Goal: Task Accomplishment & Management: Use online tool/utility

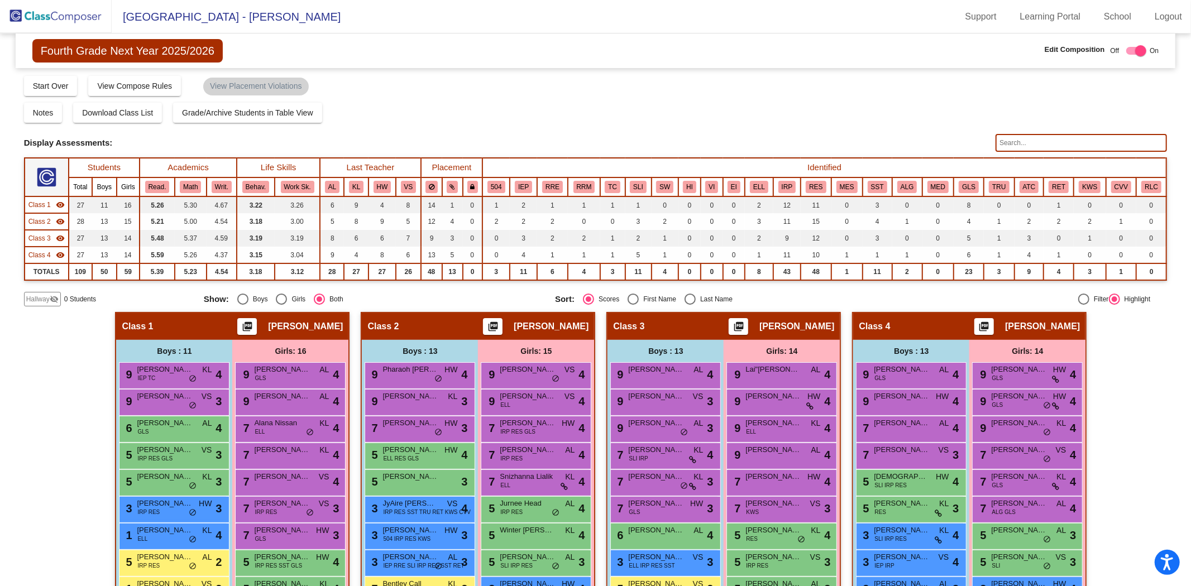
click at [88, 18] on img at bounding box center [56, 16] width 112 height 33
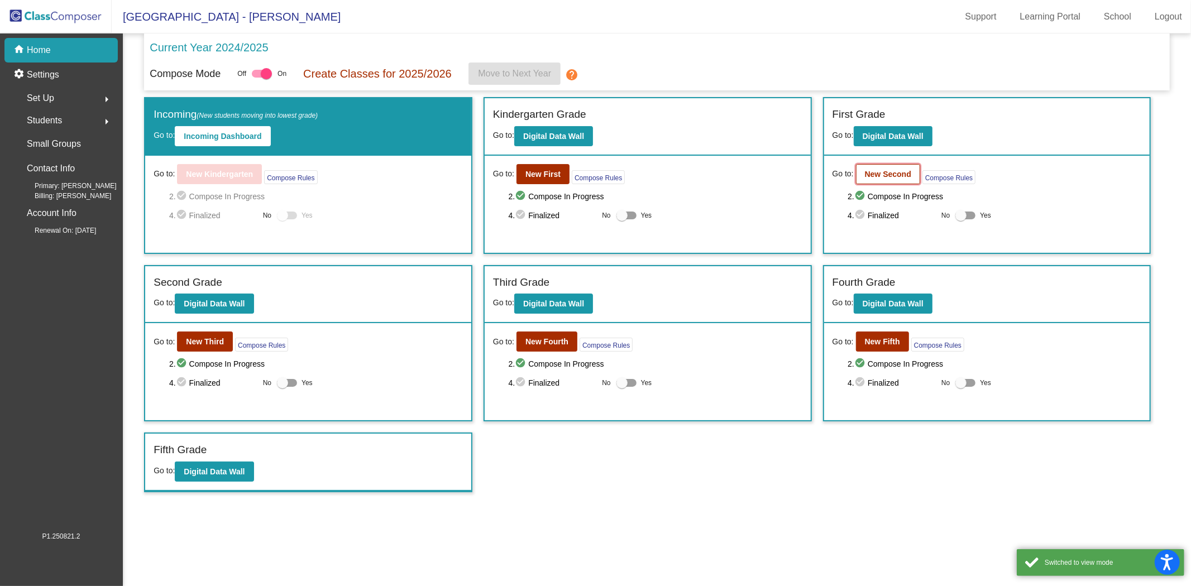
click at [881, 170] on b "New Second" at bounding box center [888, 174] width 46 height 9
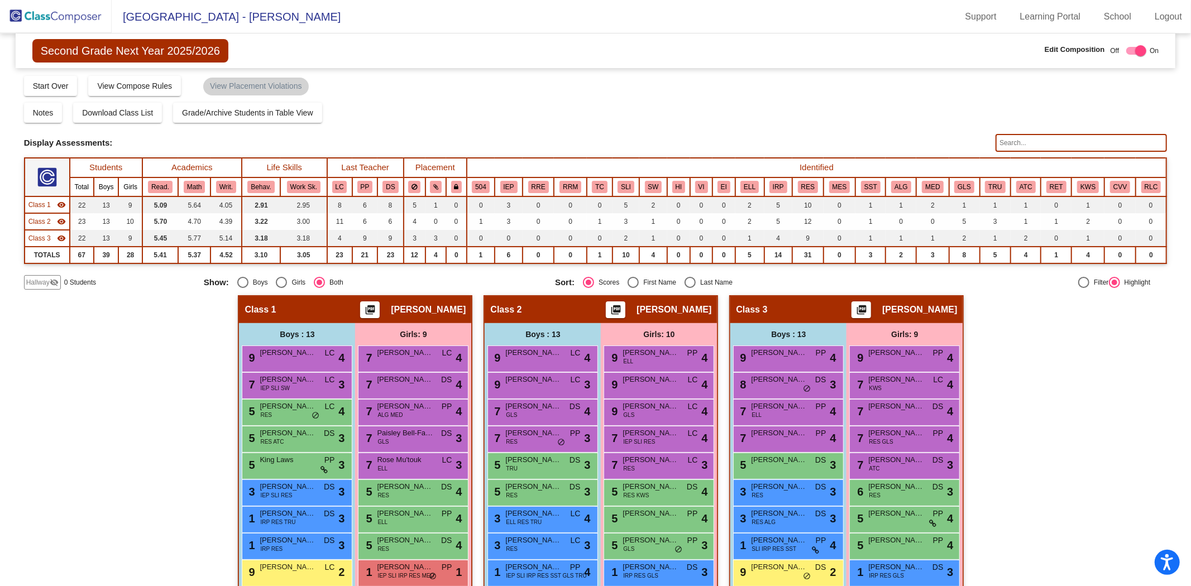
click at [77, 19] on img at bounding box center [56, 16] width 112 height 33
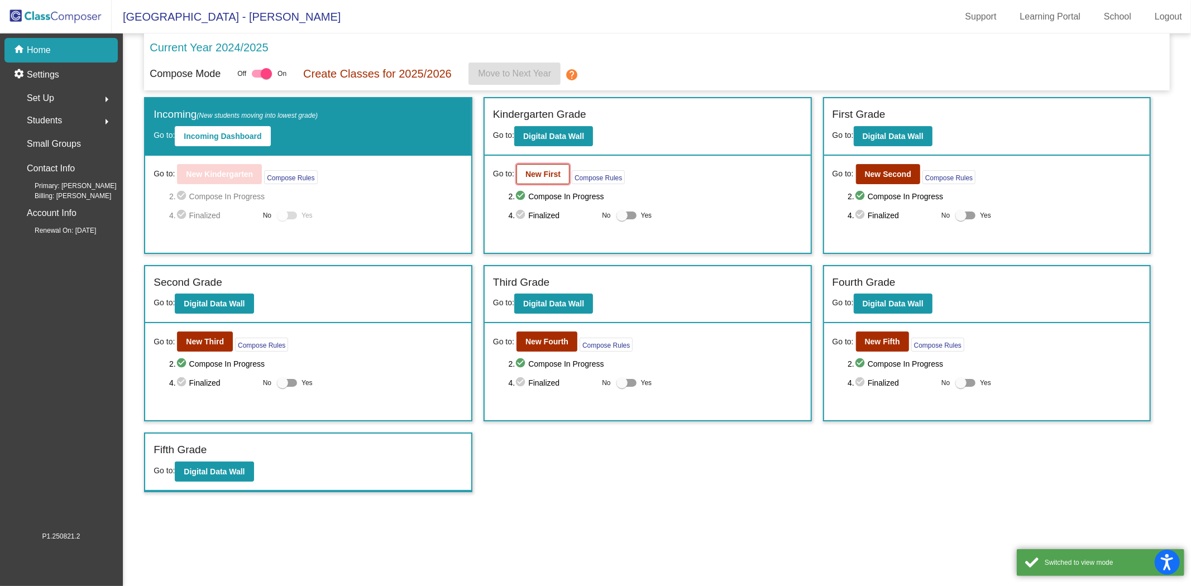
click at [545, 171] on b "New First" at bounding box center [542, 174] width 35 height 9
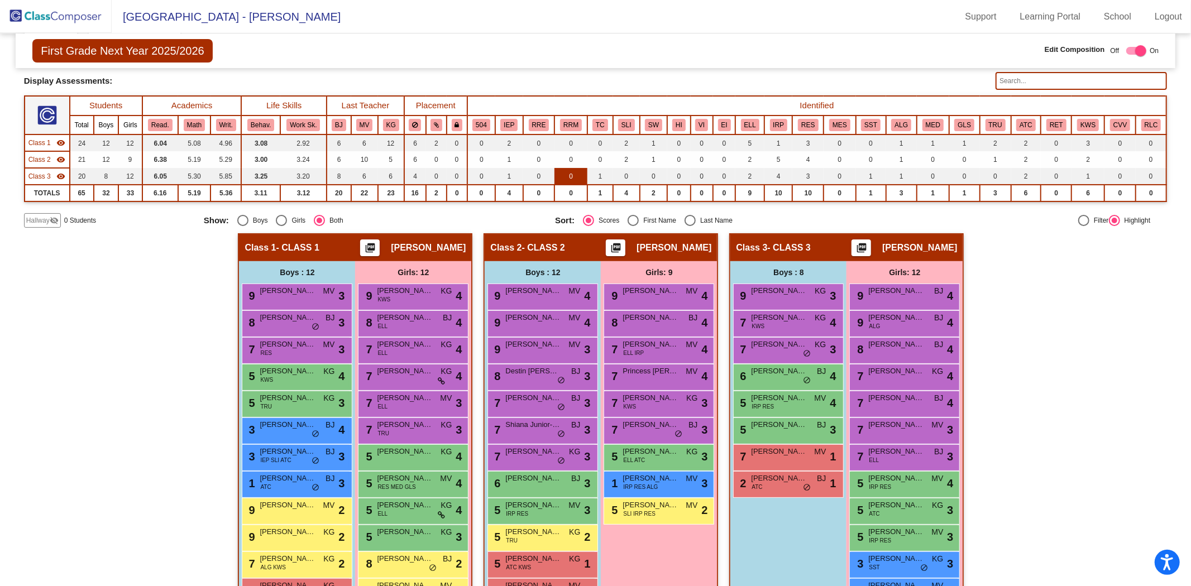
scroll to position [95, 0]
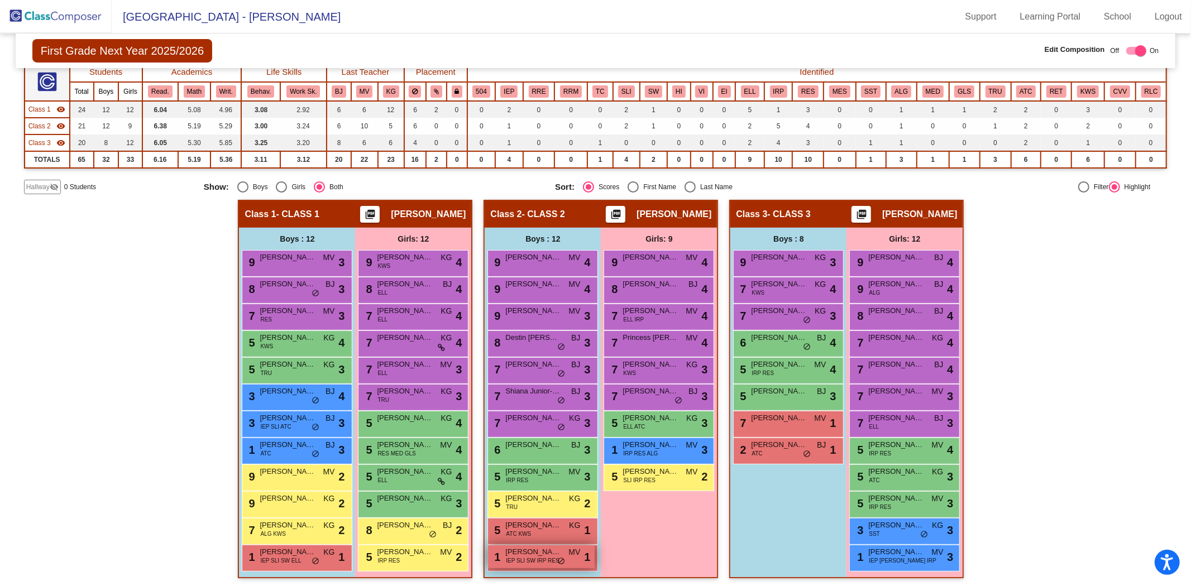
click at [540, 556] on span "IEP SLI SW IRP RES" at bounding box center [532, 560] width 53 height 8
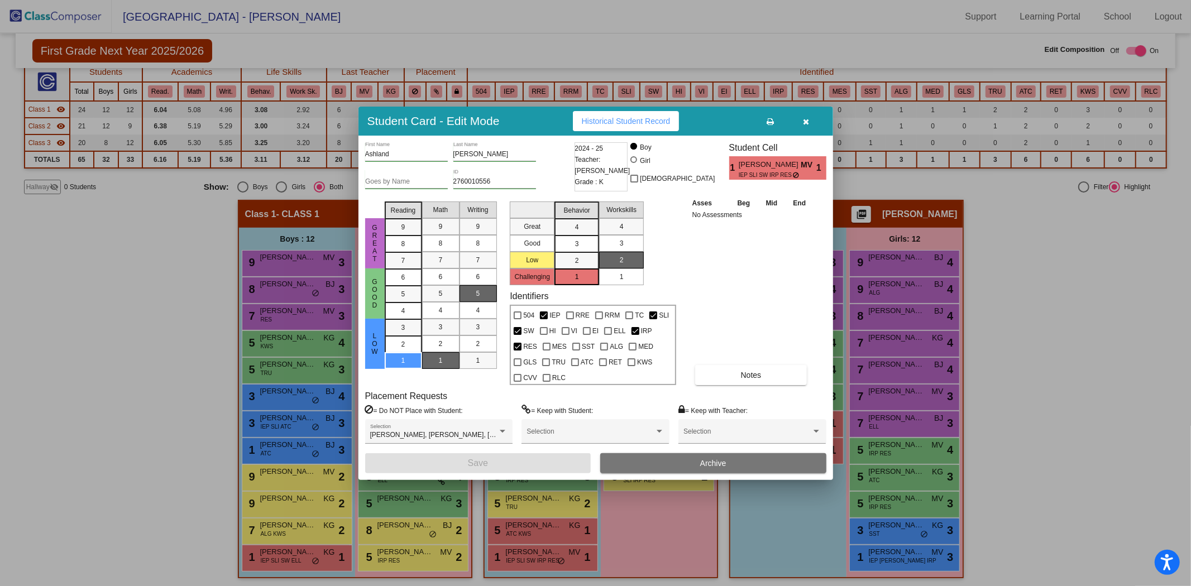
click at [805, 118] on icon "button" at bounding box center [806, 122] width 6 height 8
